Goal: Task Accomplishment & Management: Complete application form

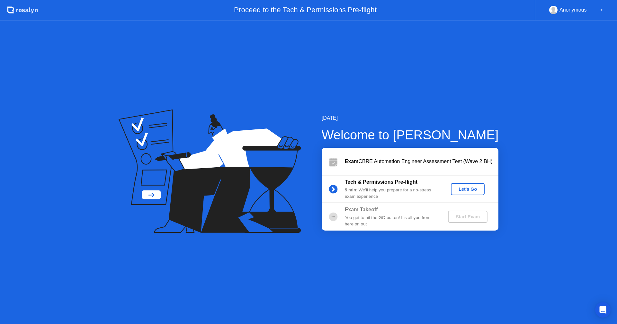
click at [463, 187] on div "Let's Go" at bounding box center [467, 189] width 29 height 5
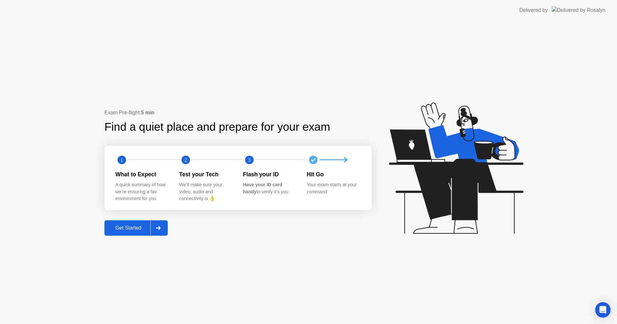
click at [127, 228] on div "Get Started" at bounding box center [128, 228] width 44 height 6
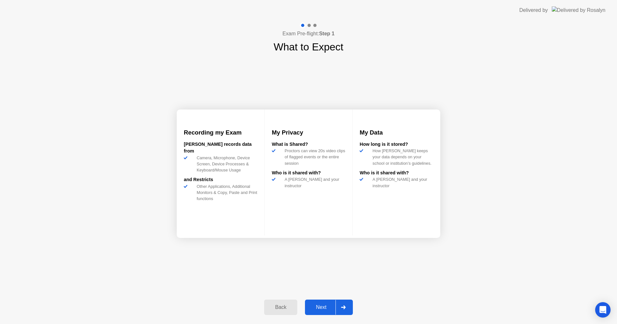
click at [323, 312] on button "Next" at bounding box center [329, 307] width 48 height 15
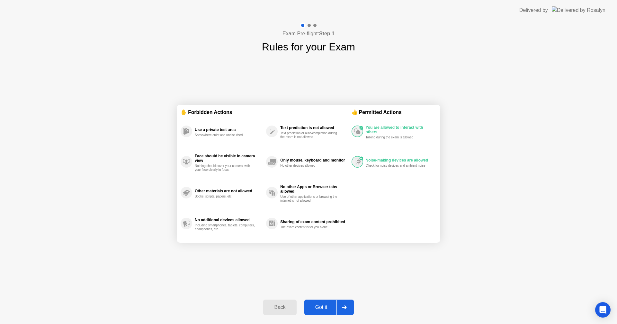
click at [323, 312] on button "Got it" at bounding box center [328, 307] width 49 height 15
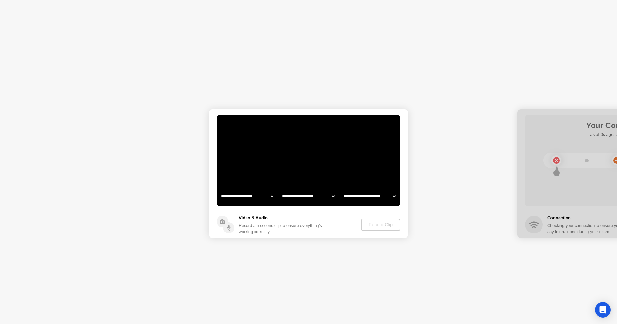
select select "**********"
select select "*******"
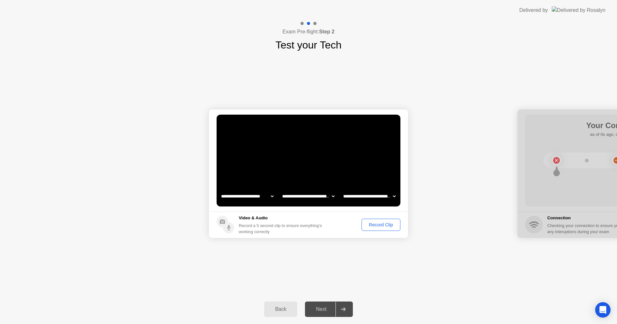
click at [329, 306] on div "Next" at bounding box center [321, 309] width 29 height 6
click at [374, 225] on div "Record Clip" at bounding box center [381, 224] width 34 height 5
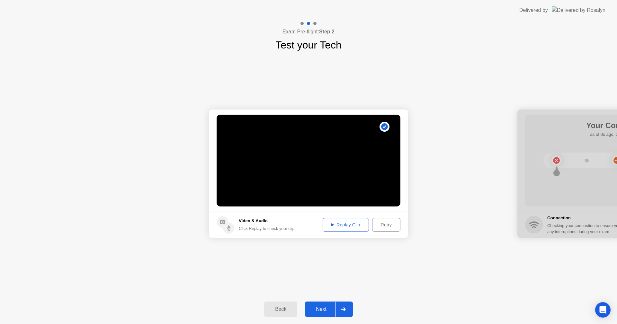
click at [318, 307] on div "Next" at bounding box center [321, 309] width 29 height 6
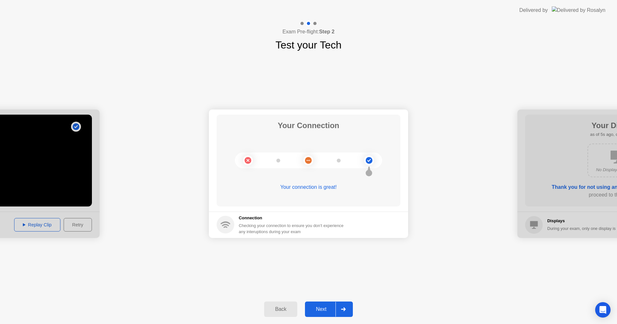
click at [316, 308] on div "Next" at bounding box center [321, 309] width 29 height 6
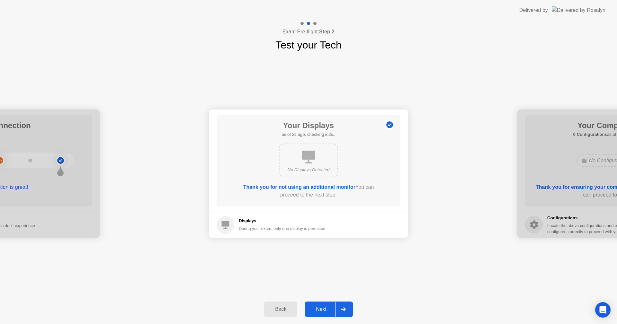
click at [316, 308] on div "Next" at bounding box center [321, 309] width 29 height 6
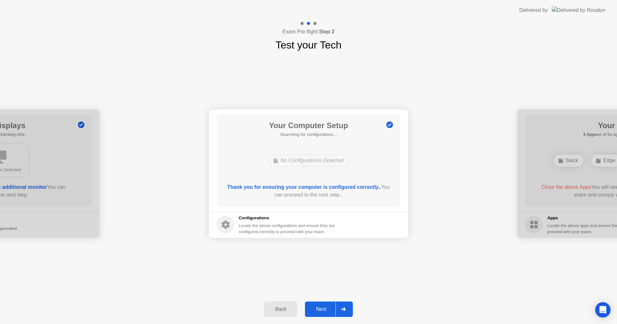
click at [316, 308] on div "Next" at bounding box center [321, 309] width 29 height 6
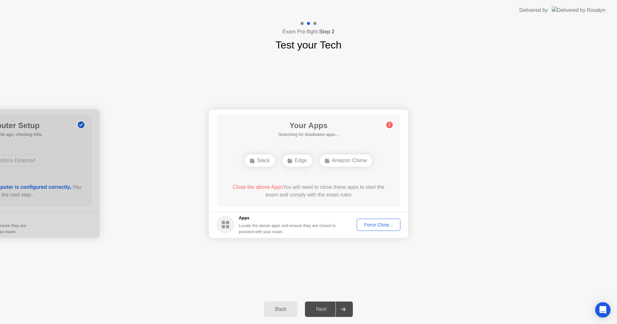
click at [373, 227] on div "Force Close..." at bounding box center [378, 224] width 39 height 5
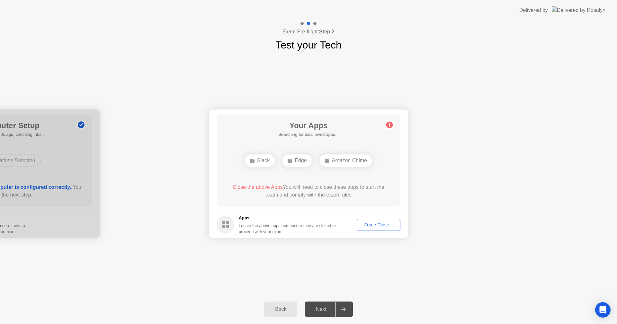
click at [379, 226] on div "Force Close..." at bounding box center [378, 224] width 39 height 5
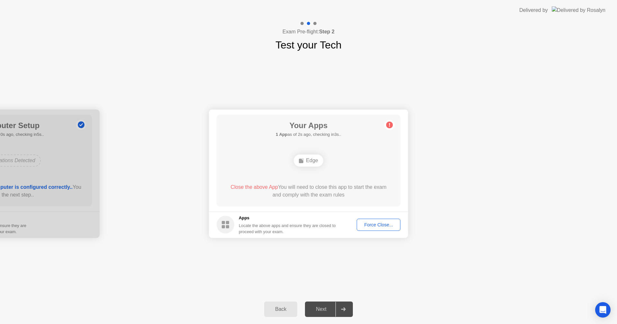
click at [309, 166] on div "Edge" at bounding box center [308, 161] width 29 height 12
click at [382, 227] on div "Force Close..." at bounding box center [378, 224] width 39 height 5
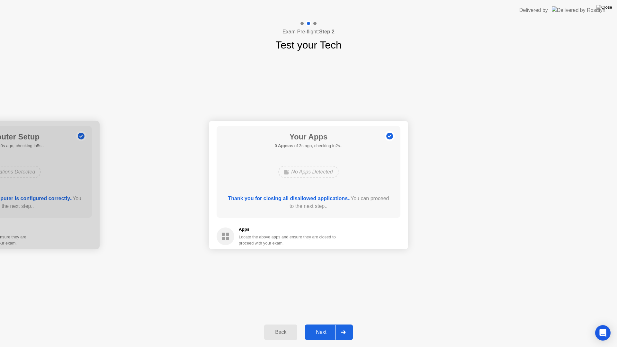
click at [324, 324] on div "Next" at bounding box center [321, 332] width 29 height 6
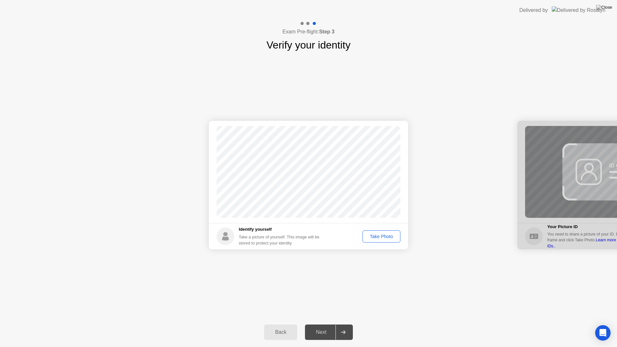
click at [384, 234] on div "Take Photo" at bounding box center [381, 236] width 33 height 5
click at [321, 324] on button "Next" at bounding box center [329, 331] width 48 height 15
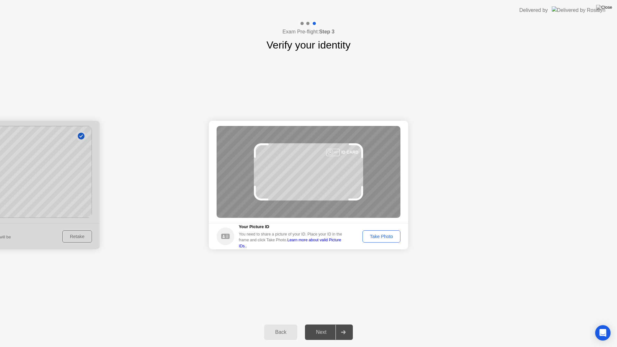
click at [380, 237] on div "Take Photo" at bounding box center [381, 236] width 33 height 5
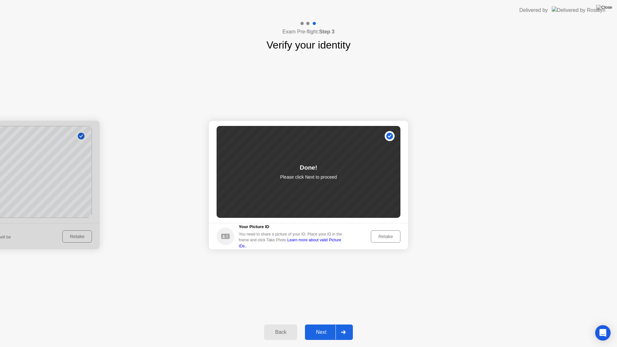
click at [372, 234] on button "Retake" at bounding box center [386, 236] width 30 height 12
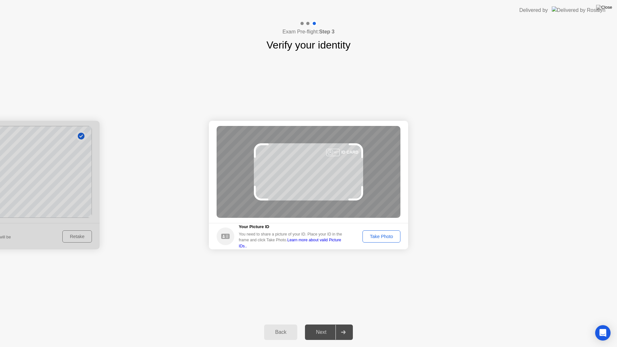
click at [341, 242] on link "Learn more about valid Picture IDs.." at bounding box center [290, 243] width 102 height 10
click at [387, 234] on div "Take Photo" at bounding box center [381, 236] width 33 height 5
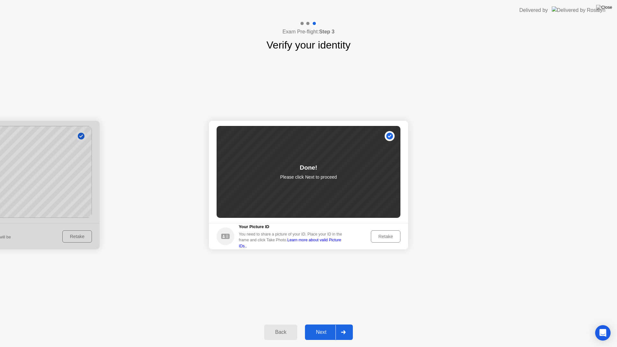
click at [321, 324] on div "Next" at bounding box center [321, 332] width 29 height 6
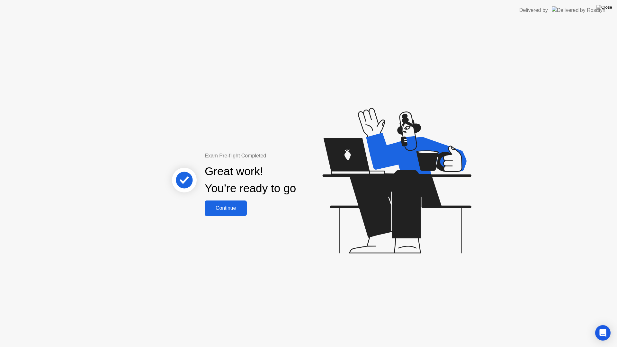
click at [227, 207] on div "Continue" at bounding box center [226, 208] width 38 height 6
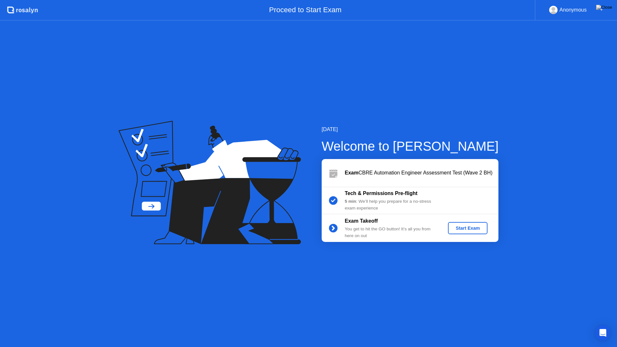
click at [467, 233] on button "Start Exam" at bounding box center [468, 228] width 40 height 12
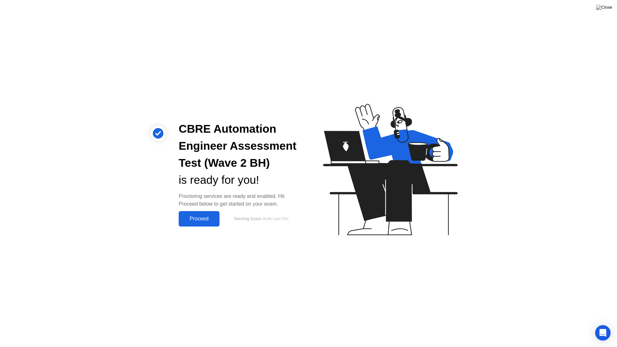
click at [190, 214] on button "Proceed" at bounding box center [199, 218] width 41 height 15
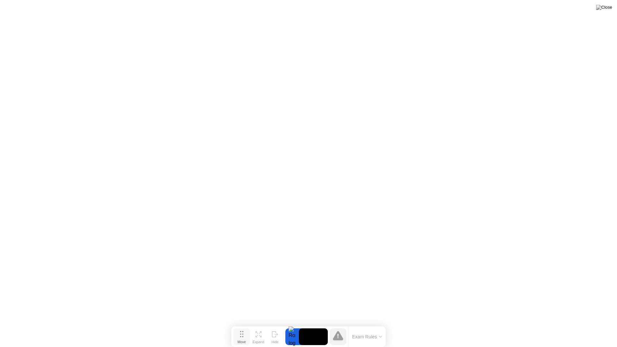
click at [241, 324] on icon at bounding box center [242, 334] width 4 height 6
click at [359, 324] on button "Exam Rules" at bounding box center [367, 337] width 34 height 6
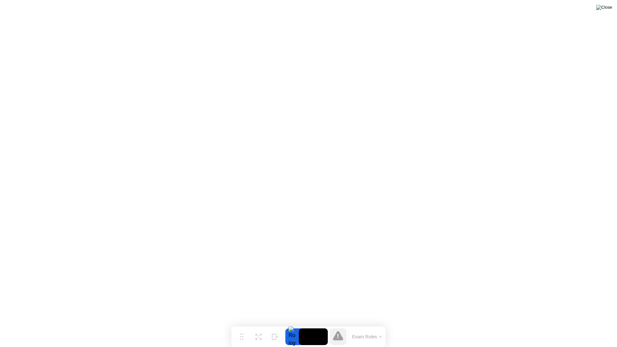
click at [607, 9] on img at bounding box center [604, 7] width 16 height 5
click at [315, 324] on video at bounding box center [313, 336] width 29 height 17
click at [292, 324] on div at bounding box center [291, 336] width 13 height 17
click at [340, 324] on div at bounding box center [338, 336] width 17 height 17
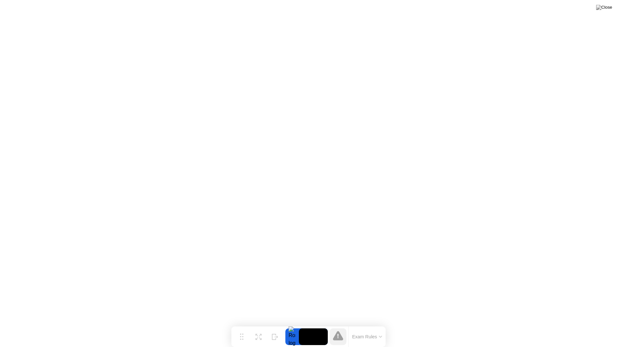
click at [338, 324] on icon at bounding box center [338, 335] width 10 height 9
click at [254, 324] on div "Expand" at bounding box center [258, 342] width 12 height 4
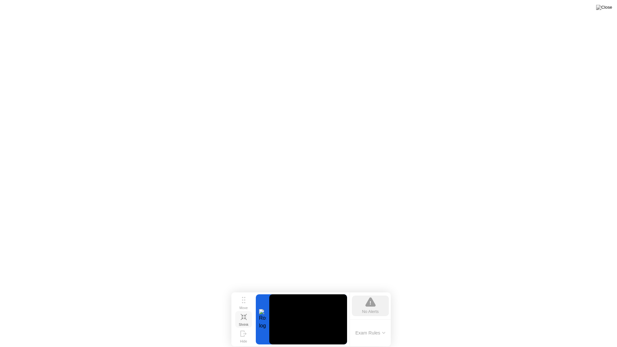
click at [244, 318] on icon at bounding box center [244, 317] width 6 height 6
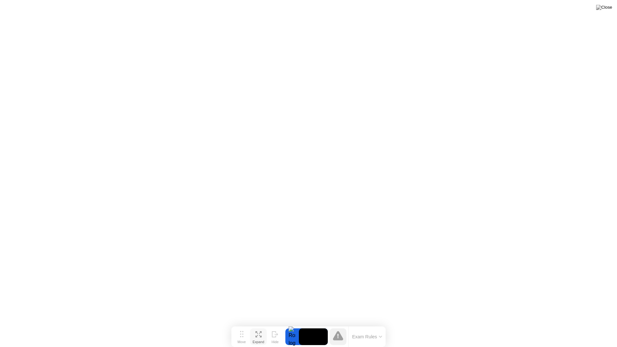
click at [335, 324] on icon at bounding box center [338, 335] width 10 height 9
click at [374, 324] on button "Exam Rules" at bounding box center [367, 337] width 34 height 6
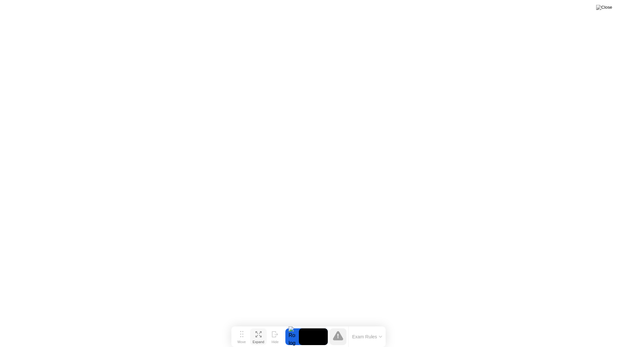
click at [372, 324] on button "Exam Rules" at bounding box center [367, 337] width 34 height 6
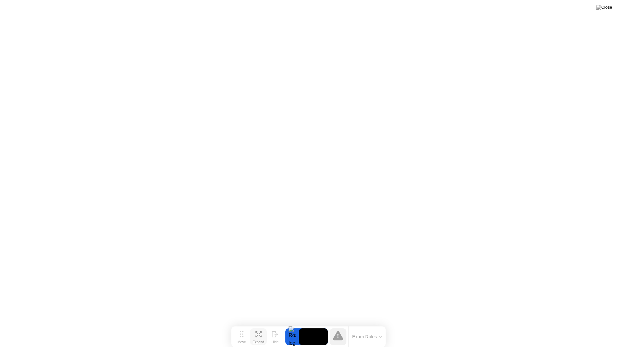
click at [339, 324] on icon at bounding box center [338, 335] width 10 height 9
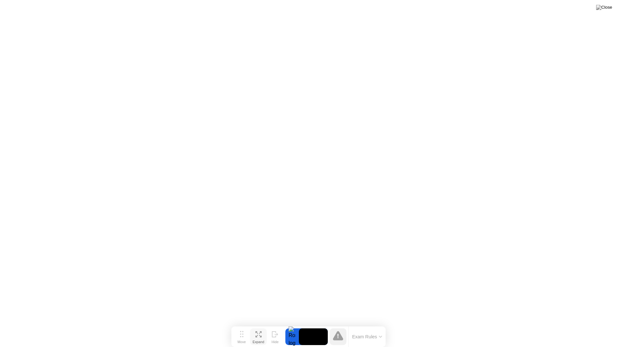
click at [339, 324] on icon at bounding box center [338, 335] width 10 height 9
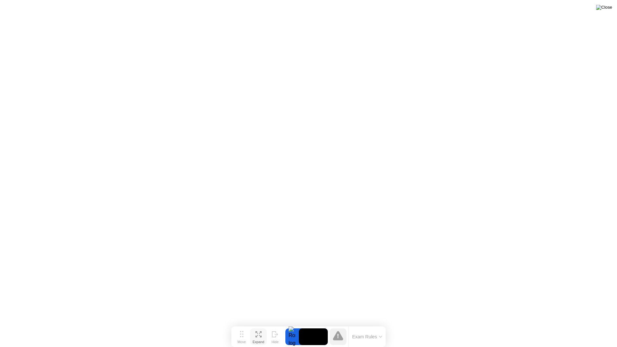
click at [606, 5] on img at bounding box center [604, 7] width 16 height 5
click at [611, 7] on img at bounding box center [604, 7] width 16 height 5
